Goal: Obtain resource: Download file/media

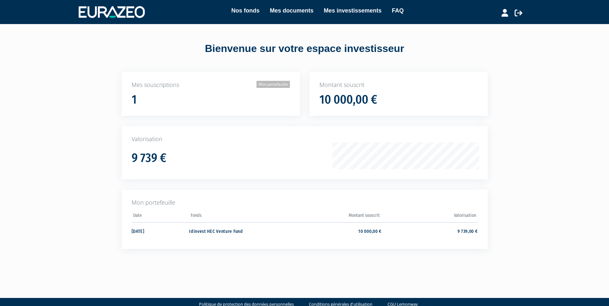
click at [264, 86] on link "Mon portefeuille" at bounding box center [272, 84] width 33 height 7
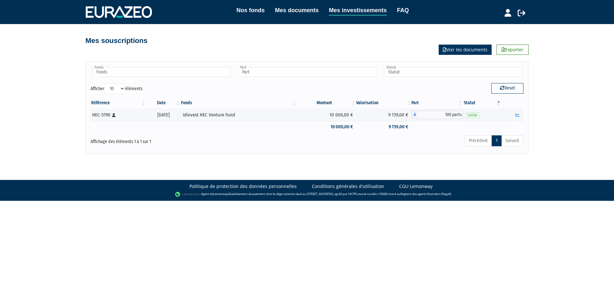
click at [470, 52] on link "Voir les documents" at bounding box center [464, 50] width 53 height 10
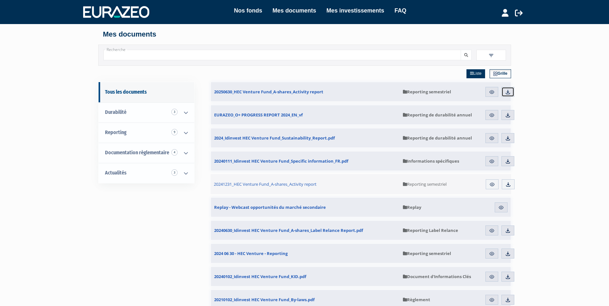
click at [508, 92] on img at bounding box center [508, 92] width 6 height 6
